Goal: Task Accomplishment & Management: Manage account settings

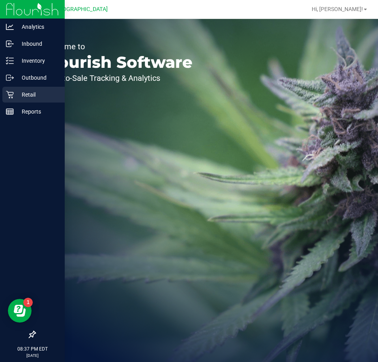
click at [22, 99] on p "Retail" at bounding box center [37, 94] width 47 height 9
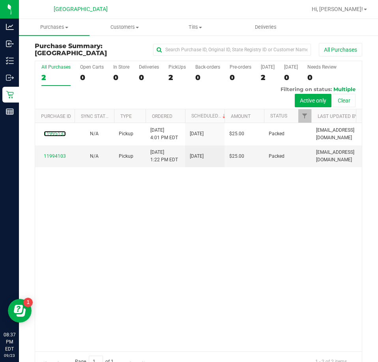
click at [56, 134] on link "11995133" at bounding box center [55, 134] width 22 height 6
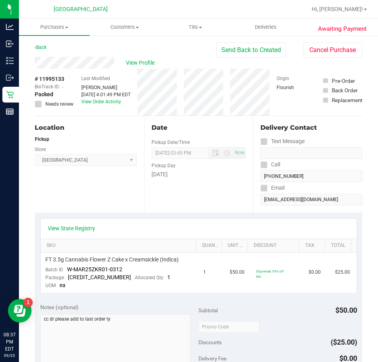
click at [320, 39] on div "Awaiting Payment Back Send Back to Created Cancel Purchase View Profile # 11995…" at bounding box center [198, 348] width 359 height 626
click at [308, 48] on button "Cancel Purchase" at bounding box center [332, 50] width 59 height 15
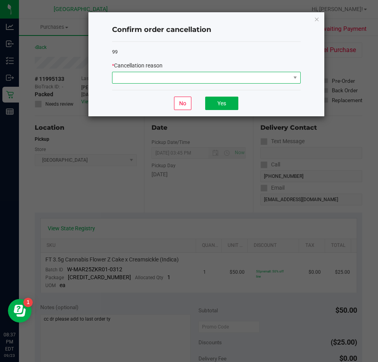
drag, startPoint x: 217, startPoint y: 73, endPoint x: 212, endPoint y: 76, distance: 5.7
click at [217, 73] on span at bounding box center [201, 77] width 178 height 11
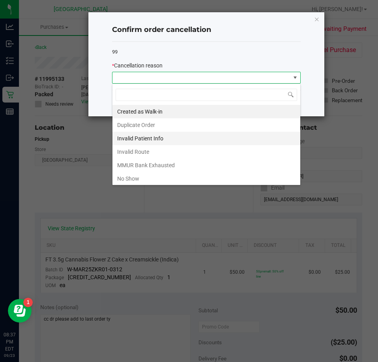
scroll to position [12, 188]
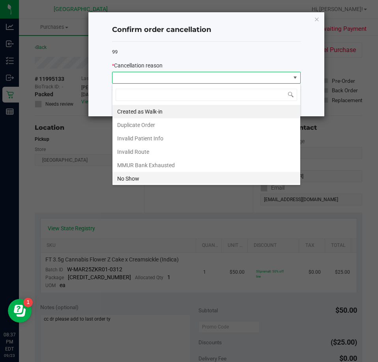
click at [138, 175] on li "No Show" at bounding box center [206, 178] width 188 height 13
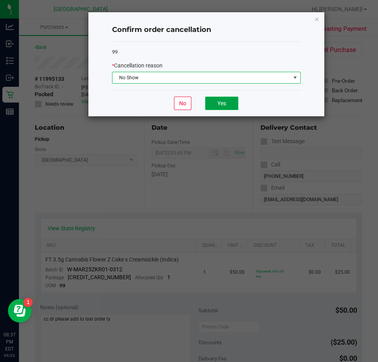
click at [226, 102] on button "Yes" at bounding box center [221, 103] width 33 height 13
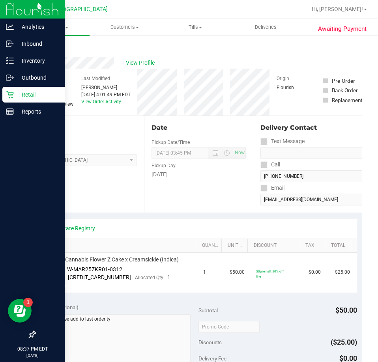
click at [8, 95] on icon at bounding box center [10, 95] width 8 height 8
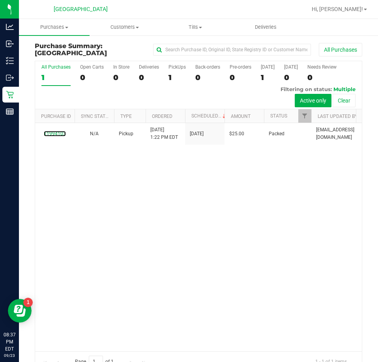
click at [53, 134] on link "11994103" at bounding box center [55, 134] width 22 height 6
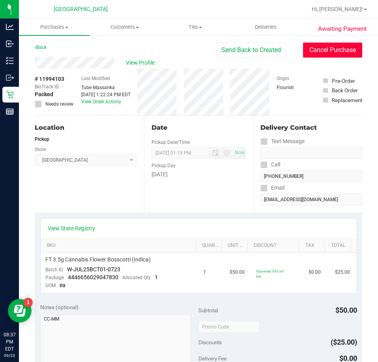
click at [316, 54] on button "Cancel Purchase" at bounding box center [332, 50] width 59 height 15
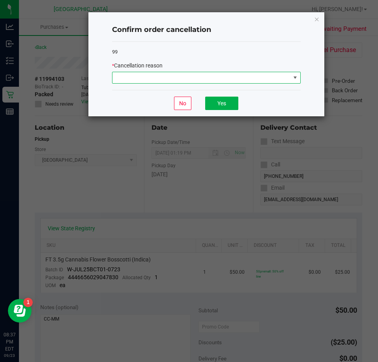
click at [218, 77] on span at bounding box center [201, 77] width 178 height 11
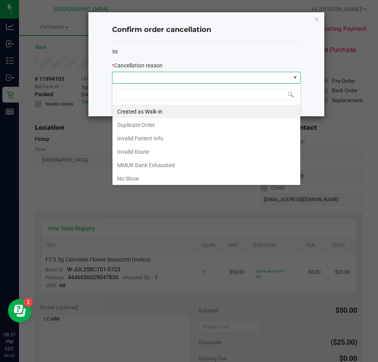
scroll to position [12, 188]
click at [131, 177] on li "No Show" at bounding box center [206, 178] width 188 height 13
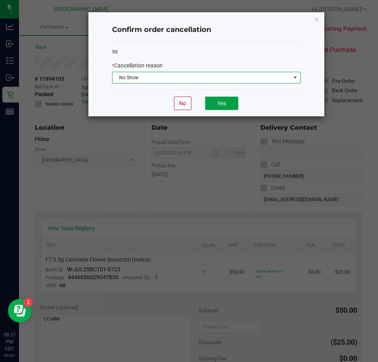
click at [226, 106] on button "Yes" at bounding box center [221, 103] width 33 height 13
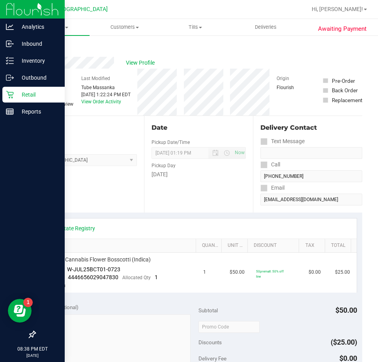
click at [21, 100] on div "Retail" at bounding box center [33, 95] width 62 height 16
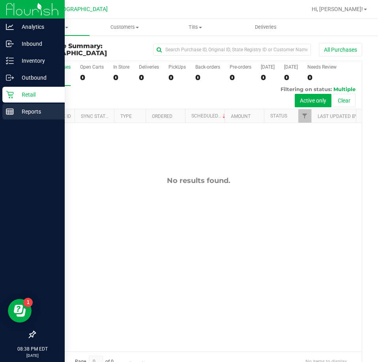
click at [19, 111] on p "Reports" at bounding box center [37, 111] width 47 height 9
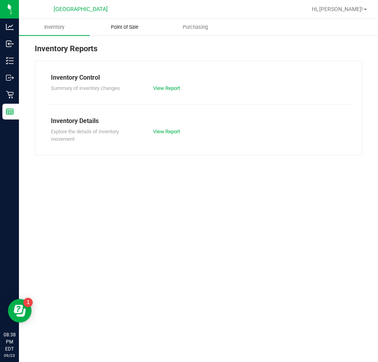
click at [138, 29] on span "Point of Sale" at bounding box center [124, 27] width 49 height 7
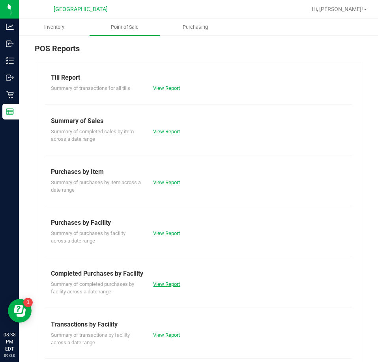
click at [169, 282] on link "View Report" at bounding box center [166, 284] width 27 height 6
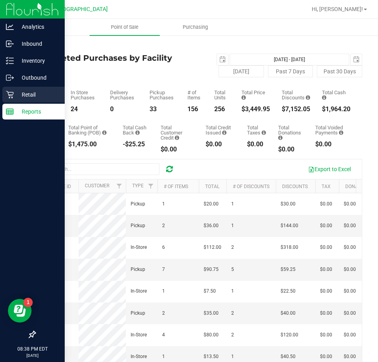
click at [13, 94] on icon at bounding box center [10, 95] width 8 height 8
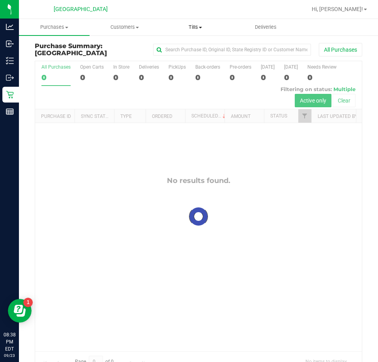
click at [191, 28] on span "Tills" at bounding box center [195, 27] width 70 height 7
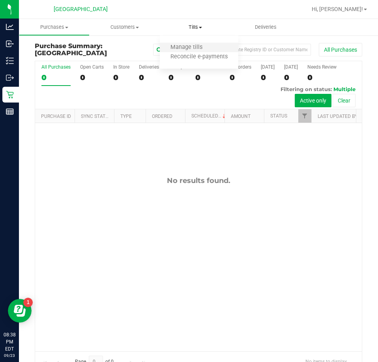
click at [175, 51] on li "Manage tills" at bounding box center [199, 47] width 78 height 9
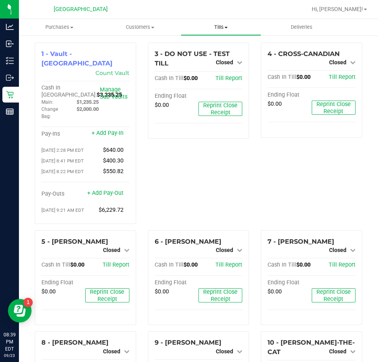
drag, startPoint x: 22, startPoint y: 5, endPoint x: 219, endPoint y: 29, distance: 198.5
click at [219, 29] on span "Tills" at bounding box center [221, 27] width 80 height 7
click at [205, 55] on span "Reconcile e-payments" at bounding box center [219, 57] width 78 height 7
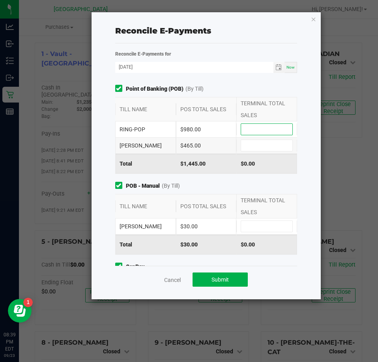
click at [285, 130] on input at bounding box center [266, 129] width 51 height 11
type input "$980.00"
click at [252, 145] on input at bounding box center [266, 145] width 51 height 11
click at [263, 145] on input at bounding box center [266, 145] width 51 height 11
type input "$465.00"
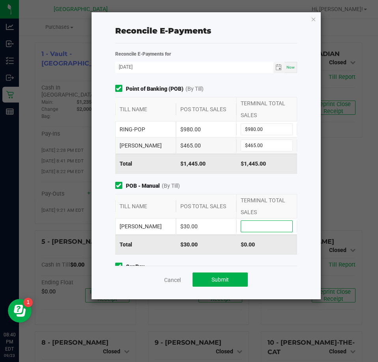
click at [248, 231] on input at bounding box center [266, 226] width 51 height 11
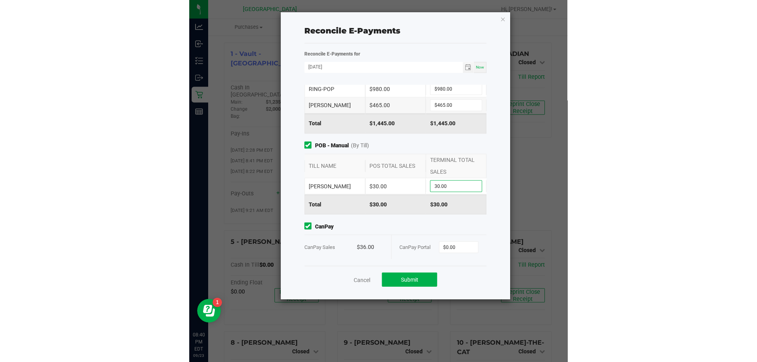
scroll to position [41, 0]
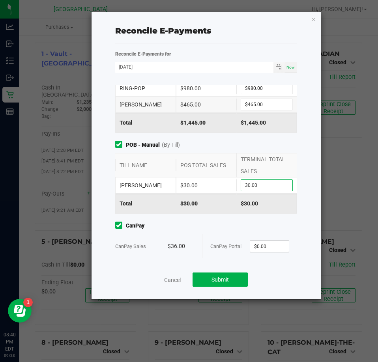
type input "$30.00"
click at [270, 249] on input "0" at bounding box center [269, 246] width 39 height 11
type input "$36.00"
click at [279, 286] on div "Cancel Submit" at bounding box center [206, 279] width 182 height 27
click at [221, 280] on span "Submit" at bounding box center [219, 279] width 17 height 6
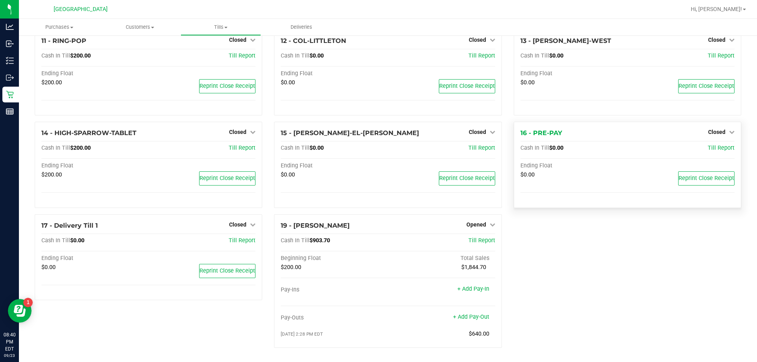
scroll to position [355, 0]
click at [377, 226] on span "Opened" at bounding box center [476, 224] width 20 height 6
click at [377, 239] on link "Close Till" at bounding box center [476, 241] width 21 height 6
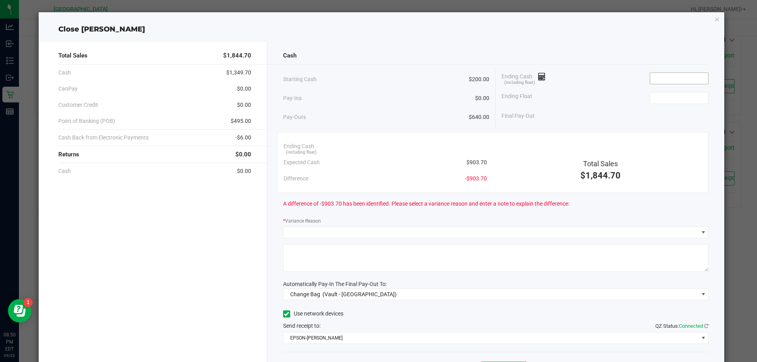
click at [377, 83] on input at bounding box center [679, 78] width 58 height 11
type input "$907.75"
click at [377, 91] on div "Ending Float" at bounding box center [604, 98] width 207 height 20
click at [377, 100] on input at bounding box center [679, 98] width 58 height 11
type input "$200.00"
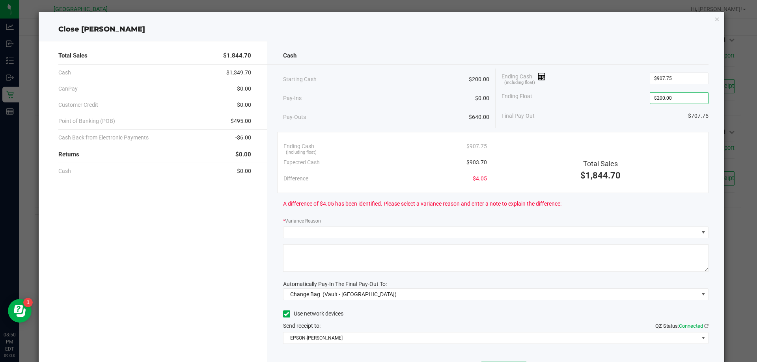
click at [377, 111] on div "Final Pay-Out $707.75" at bounding box center [604, 116] width 207 height 16
click at [374, 295] on span "(Vault - [GEOGRAPHIC_DATA])" at bounding box center [359, 294] width 74 height 6
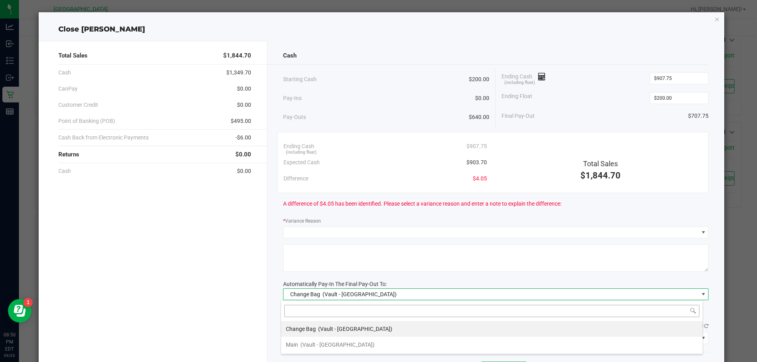
scroll to position [12, 422]
click at [311, 339] on div "Main (Vault - [GEOGRAPHIC_DATA])" at bounding box center [330, 345] width 89 height 14
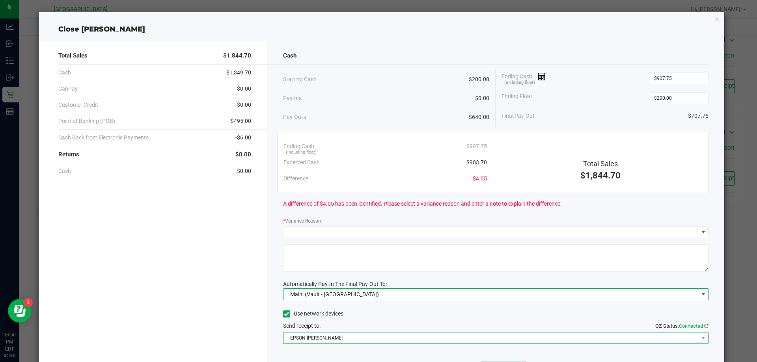
click at [312, 336] on span "EPSON-[PERSON_NAME]" at bounding box center [490, 338] width 415 height 11
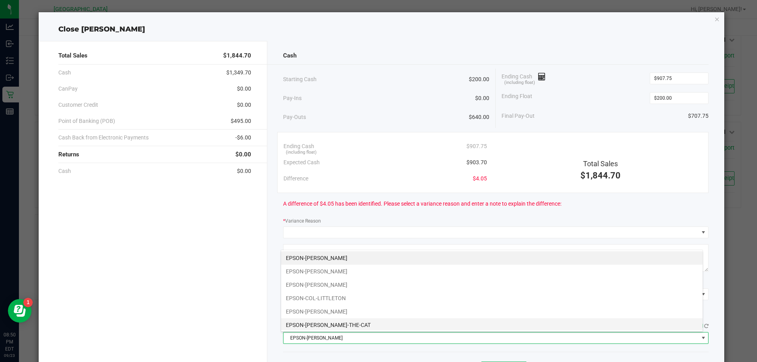
click at [321, 324] on li "EPSON-[PERSON_NAME]-THE-CAT" at bounding box center [491, 324] width 421 height 13
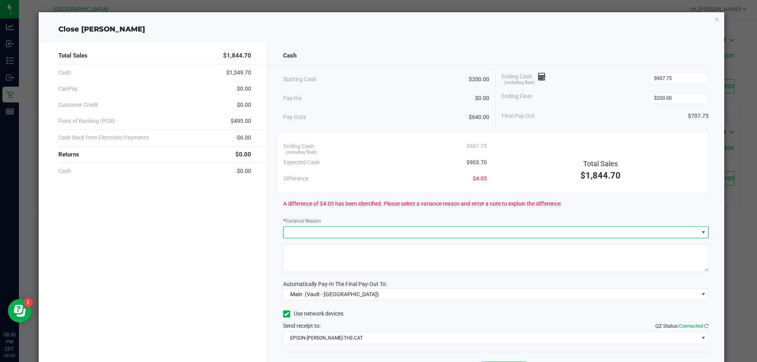
click at [339, 234] on span at bounding box center [490, 232] width 415 height 11
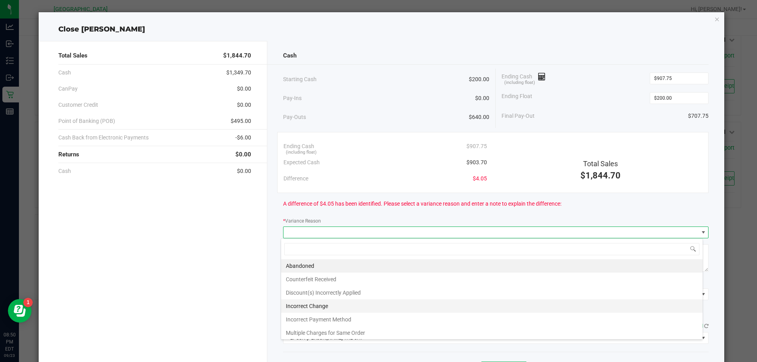
click at [312, 309] on li "Incorrect Change" at bounding box center [491, 306] width 421 height 13
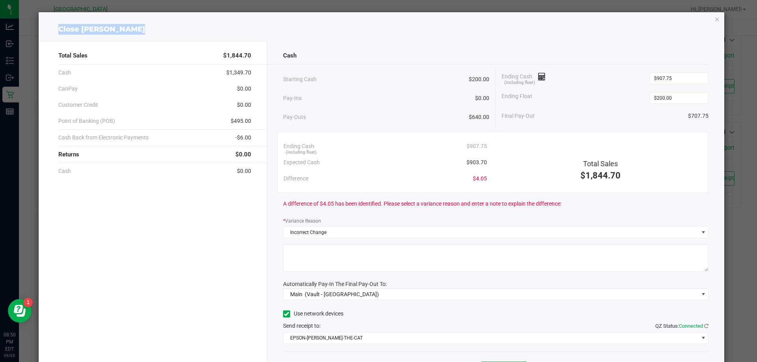
drag, startPoint x: 147, startPoint y: 29, endPoint x: 56, endPoint y: 29, distance: 90.6
click at [56, 29] on div "Close [PERSON_NAME]" at bounding box center [382, 29] width 686 height 11
click at [335, 251] on textarea at bounding box center [496, 258] width 426 height 28
drag, startPoint x: 383, startPoint y: 205, endPoint x: 282, endPoint y: 207, distance: 100.9
click at [283, 207] on span "A difference of $4.05 has been identified. Please select a variance reason and …" at bounding box center [422, 204] width 278 height 8
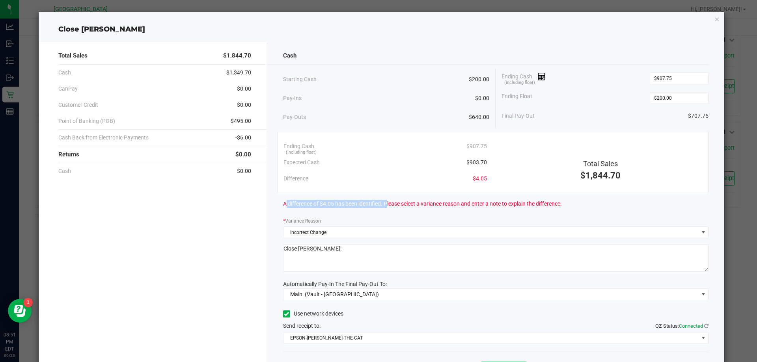
copy span "A difference of $4.05 has been identified."
click at [355, 249] on textarea at bounding box center [496, 258] width 426 height 28
paste textarea "A difference of $4.05 has been identified."
click at [376, 249] on textarea at bounding box center [496, 258] width 426 height 28
click at [377, 249] on textarea at bounding box center [496, 258] width 426 height 28
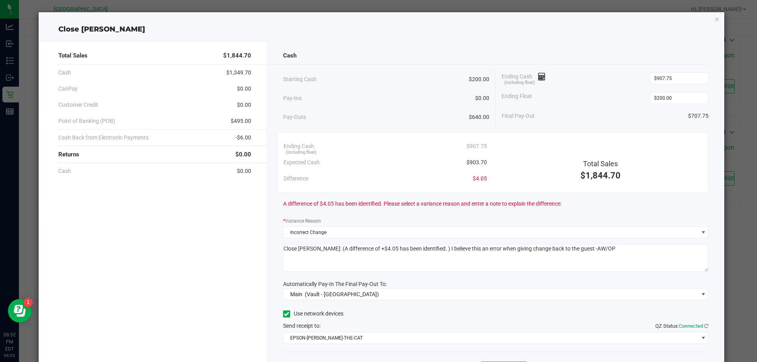
drag, startPoint x: 618, startPoint y: 248, endPoint x: 152, endPoint y: 253, distance: 465.9
click at [125, 256] on div "Total Sales $1,844.70 Cash $1,349.70 CanPay $0.00 Customer Credit $0.00 Point o…" at bounding box center [382, 218] width 686 height 355
type textarea "Close [PERSON_NAME]: (A difference of +$4.05 has been identified. ) I believe t…"
click at [232, 237] on div "Total Sales $1,844.70 Cash $1,349.70 CanPay $0.00 Customer Credit $0.00 Point o…" at bounding box center [153, 218] width 229 height 355
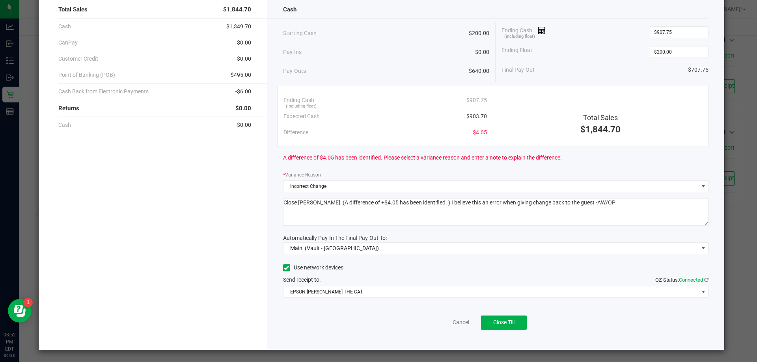
click at [377, 341] on div "Cash Starting Cash $200.00 Pay-Ins $0.00 Pay-Outs $640.00 Ending Cash (includin…" at bounding box center [495, 172] width 457 height 355
click at [377, 323] on span "Close Till" at bounding box center [503, 322] width 21 height 6
click at [377, 323] on link "Dismiss" at bounding box center [443, 322] width 19 height 8
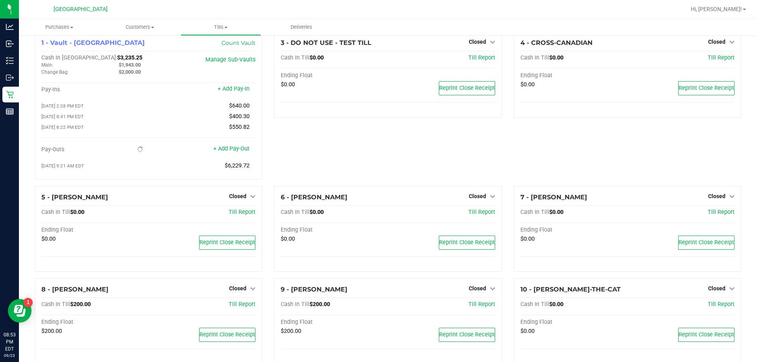
scroll to position [0, 0]
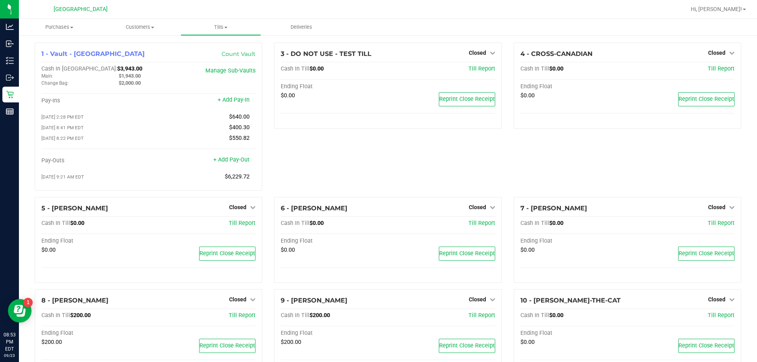
click at [377, 156] on div "3 - DO NOT USE - TEST TILL Closed Open Till Cash In Till $0.00 Till Report Endi…" at bounding box center [387, 120] width 239 height 154
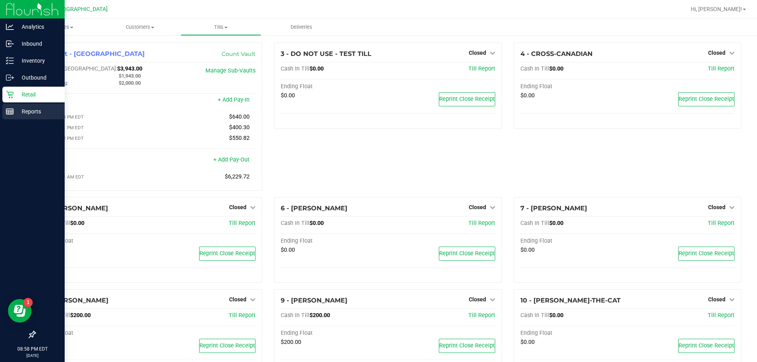
click at [26, 114] on p "Reports" at bounding box center [37, 111] width 47 height 9
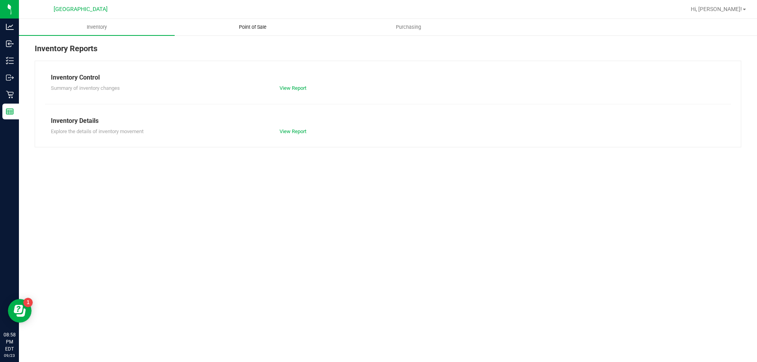
click at [256, 30] on span "Point of Sale" at bounding box center [252, 27] width 49 height 7
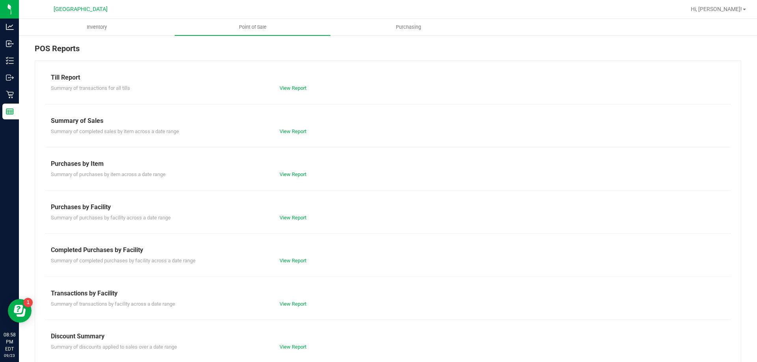
click at [298, 256] on div "Summary of completed purchases by facility across a date range View Report" at bounding box center [388, 260] width 686 height 10
click at [292, 258] on link "View Report" at bounding box center [292, 261] width 27 height 6
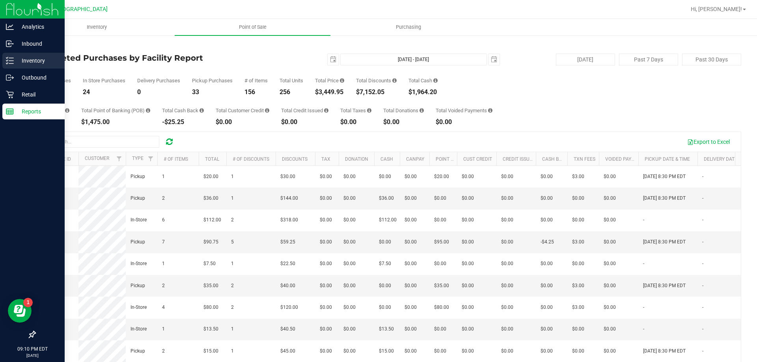
click at [31, 60] on p "Inventory" at bounding box center [37, 60] width 47 height 9
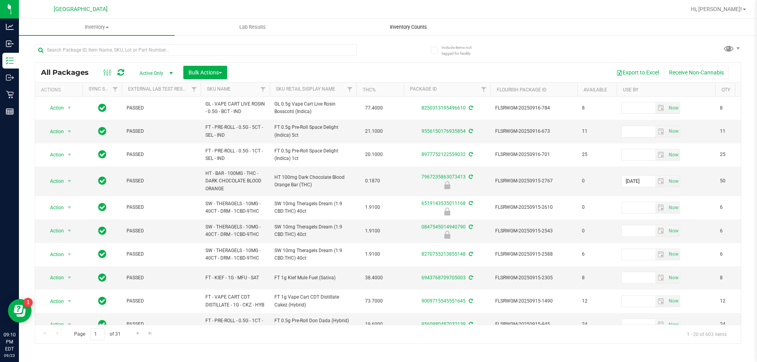
click at [377, 28] on span "Inventory Counts" at bounding box center [408, 27] width 58 height 7
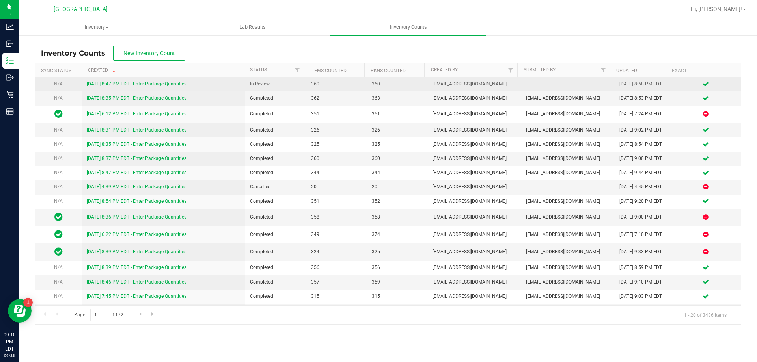
click at [143, 82] on link "[DATE] 8:47 PM EDT - Enter Package Quantities" at bounding box center [137, 84] width 100 height 6
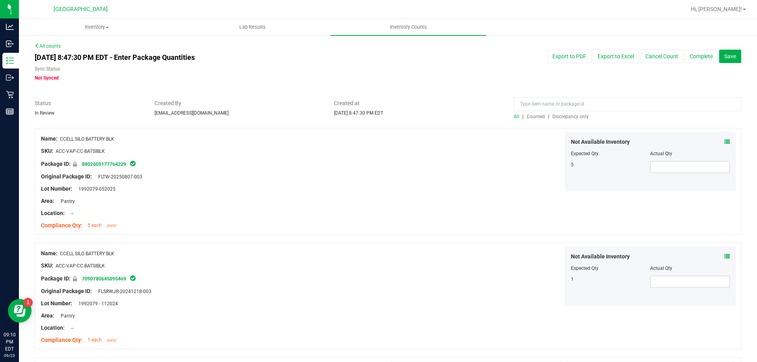
click at [377, 115] on span "Discrepancy only" at bounding box center [570, 117] width 36 height 6
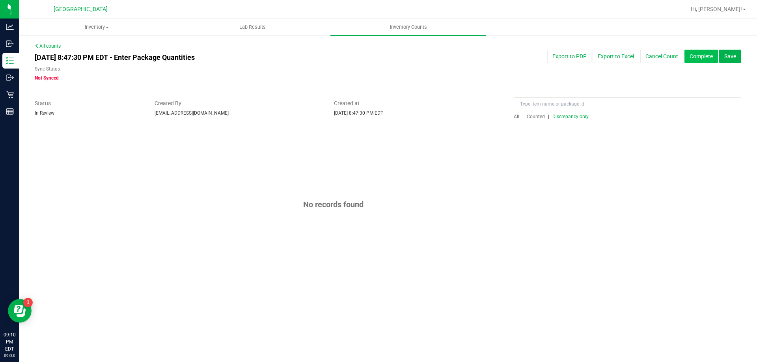
click at [377, 60] on button "Complete" at bounding box center [700, 56] width 33 height 13
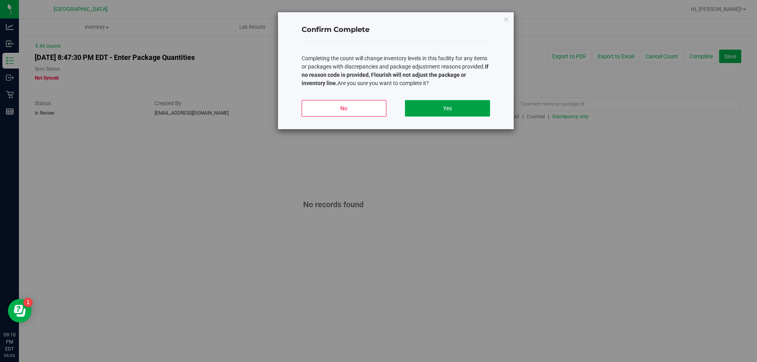
click at [377, 104] on button "Yes" at bounding box center [447, 108] width 85 height 17
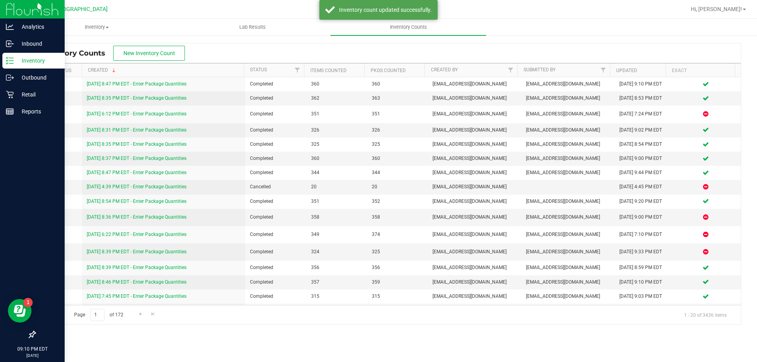
click at [34, 56] on p "Inventory" at bounding box center [37, 60] width 47 height 9
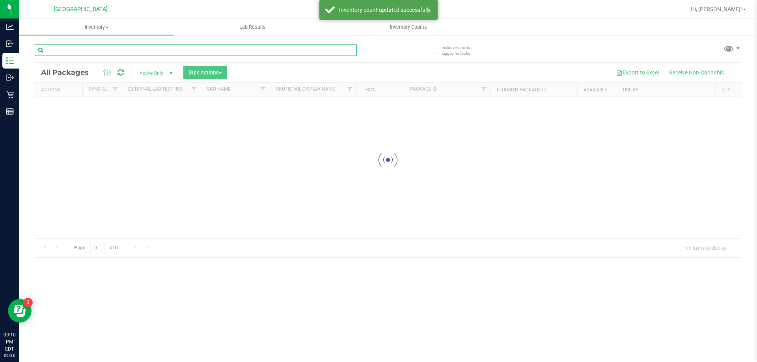
click at [80, 50] on input "text" at bounding box center [196, 50] width 322 height 12
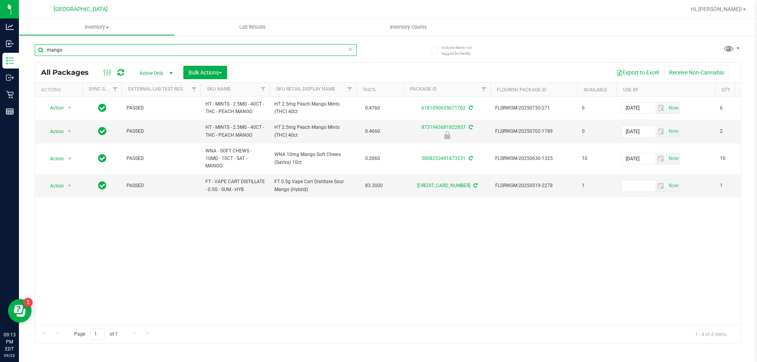
type input "mango"
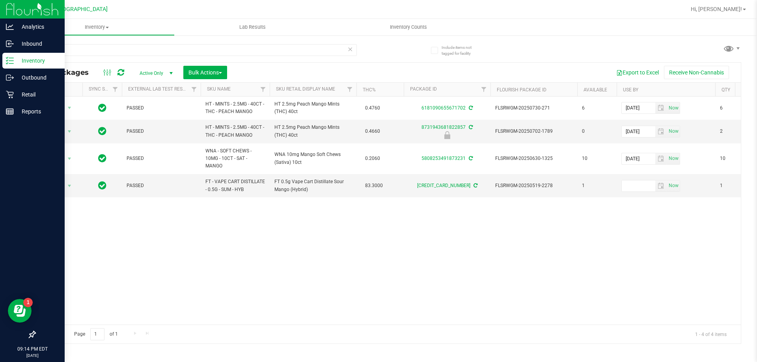
click at [29, 62] on p "Inventory" at bounding box center [37, 60] width 47 height 9
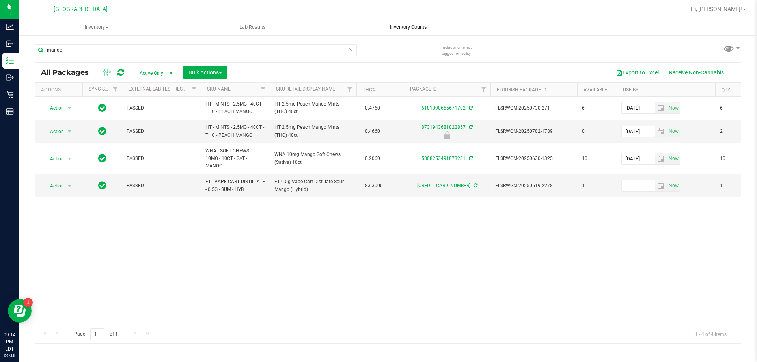
click at [377, 29] on span "Inventory Counts" at bounding box center [408, 27] width 58 height 7
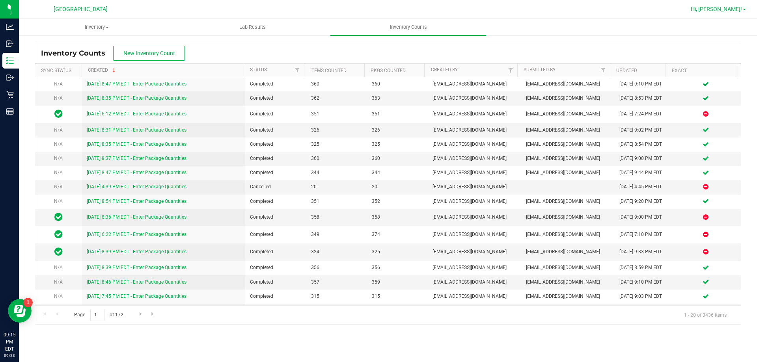
click at [377, 11] on span "Hi, [PERSON_NAME]!" at bounding box center [715, 9] width 51 height 6
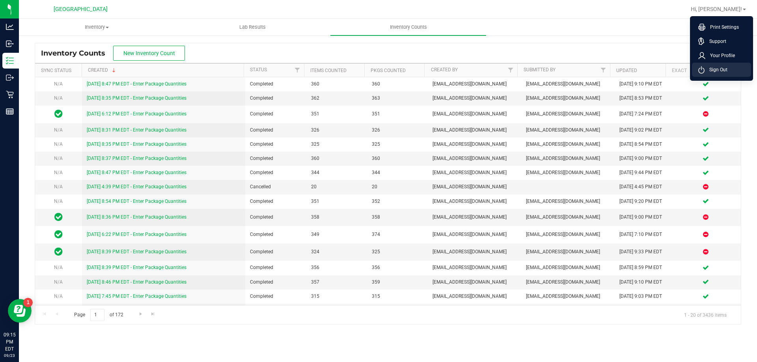
click at [377, 71] on span "Sign Out" at bounding box center [715, 70] width 23 height 8
